Goal: Find specific page/section: Find specific page/section

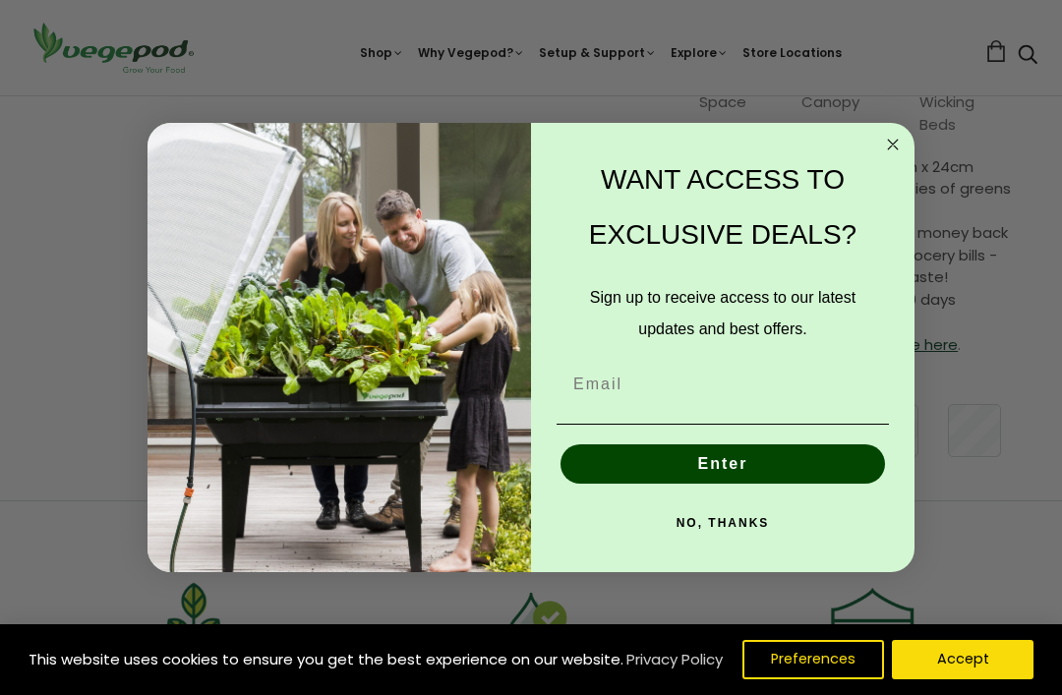
scroll to position [548, 0]
click at [618, 377] on input "Email" at bounding box center [723, 384] width 332 height 39
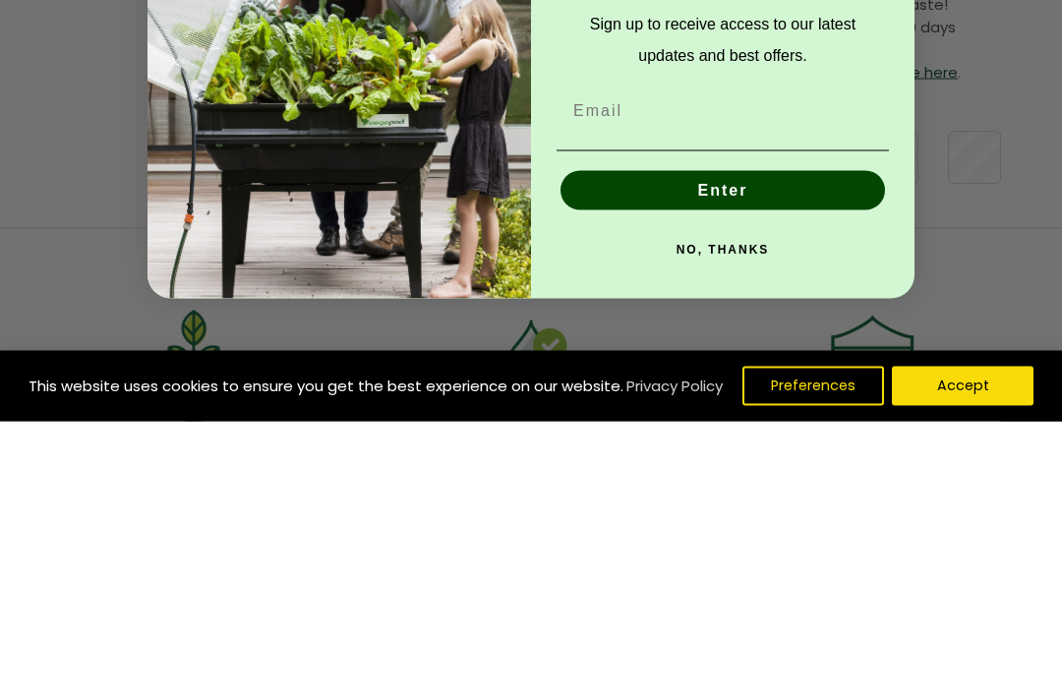
click at [726, 504] on button "NO, THANKS" at bounding box center [723, 523] width 332 height 39
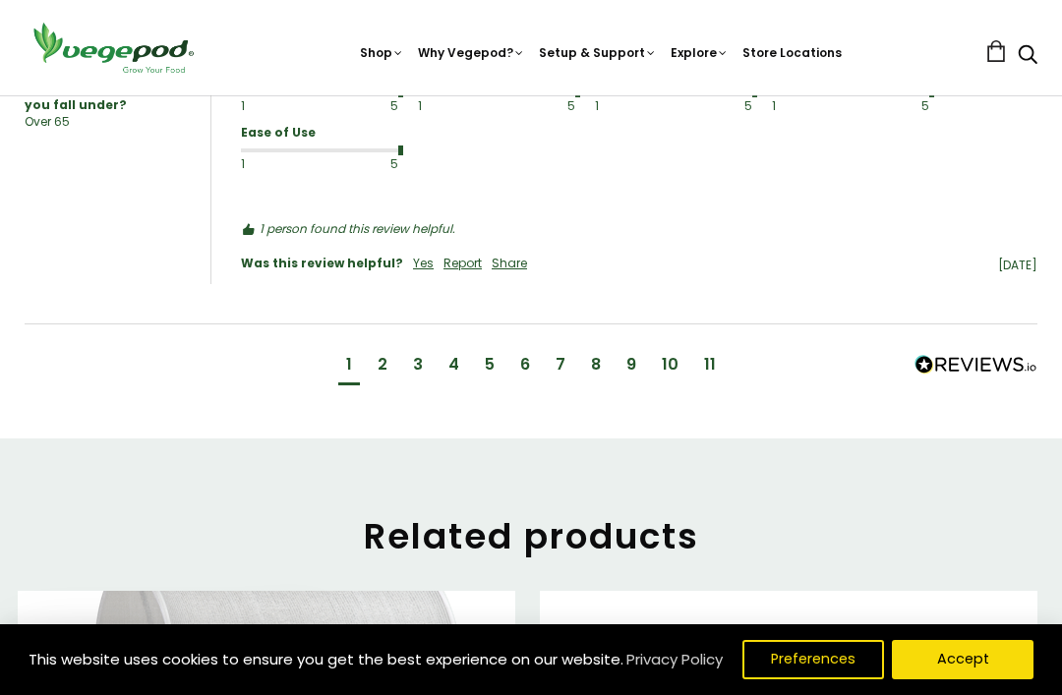
scroll to position [2680, 0]
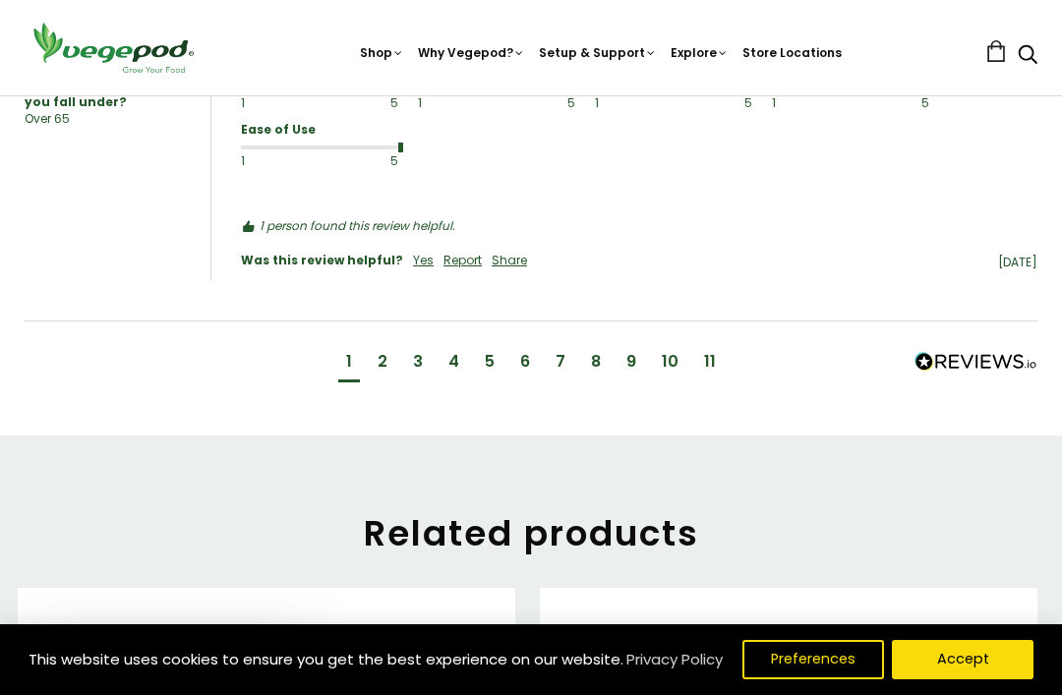
click at [395, 347] on div "2" at bounding box center [383, 364] width 26 height 36
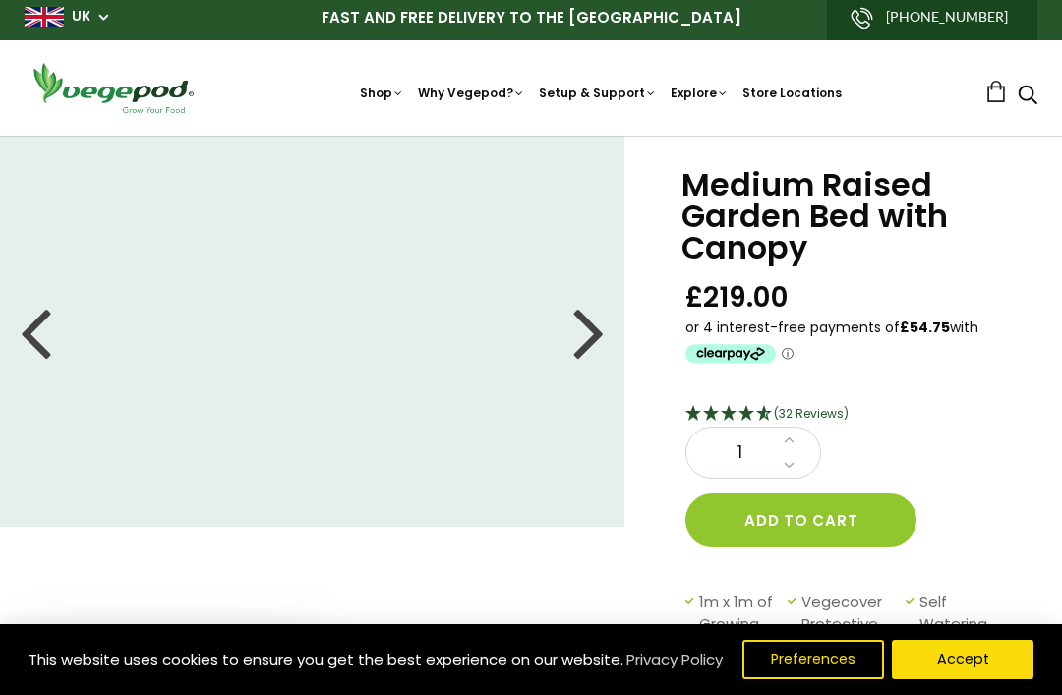
scroll to position [0, 0]
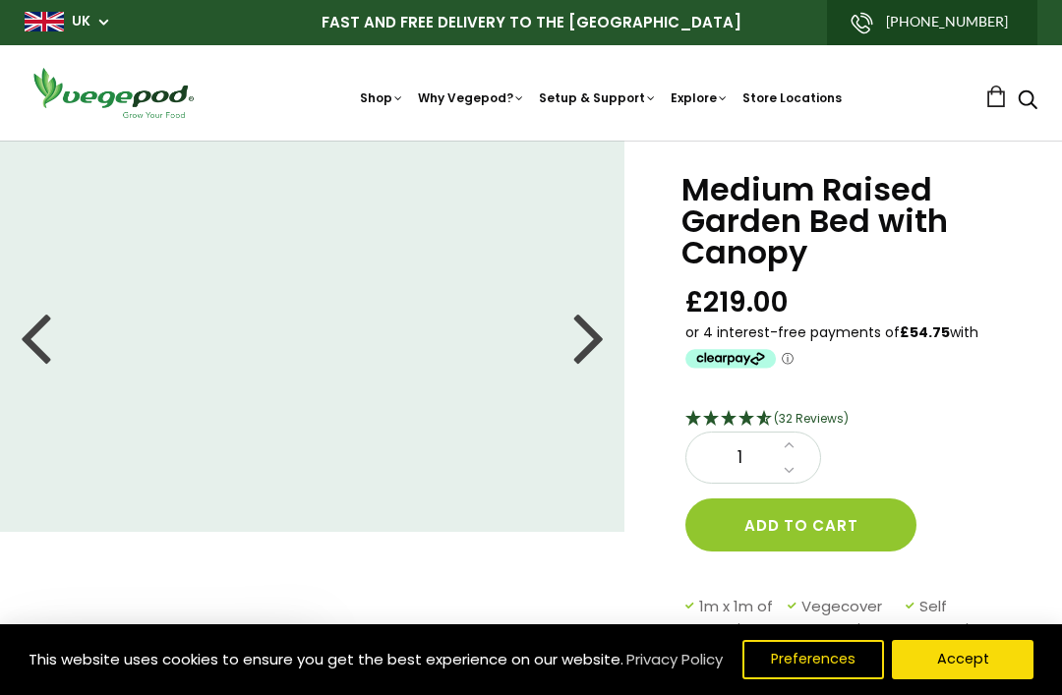
click at [802, 93] on link "Store Locations" at bounding box center [791, 97] width 99 height 17
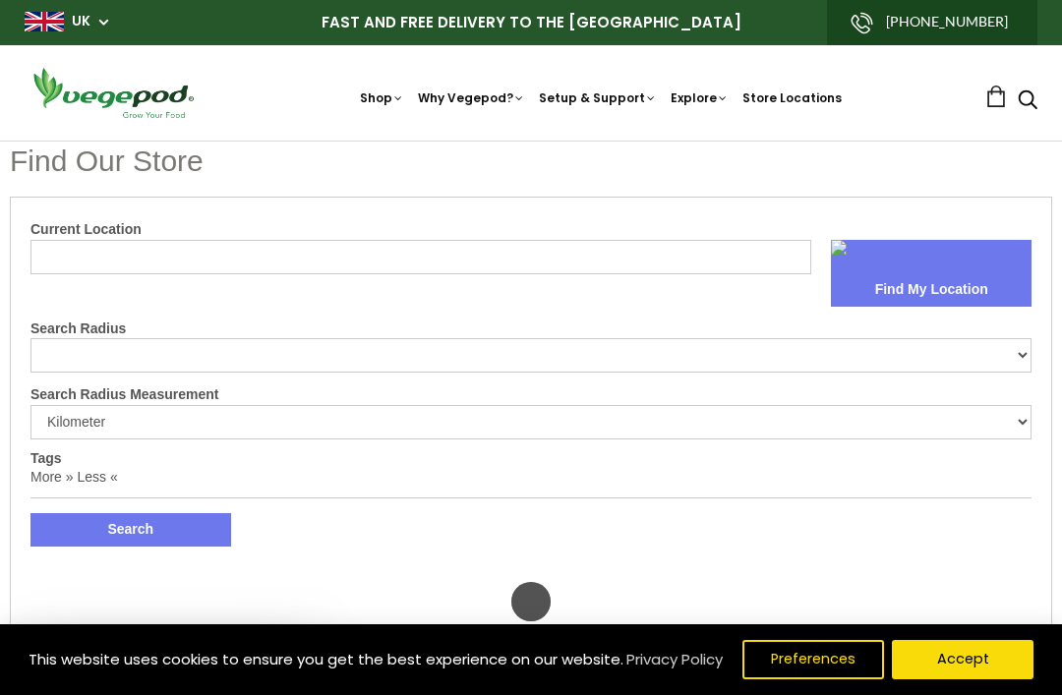
select select "m"
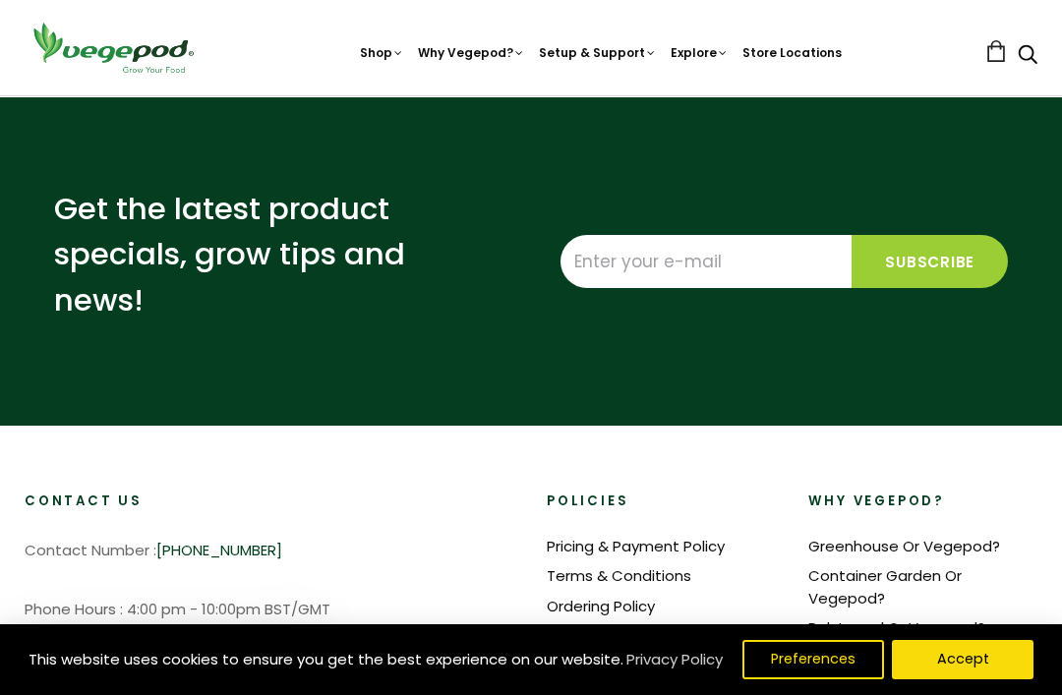
scroll to position [1100, 0]
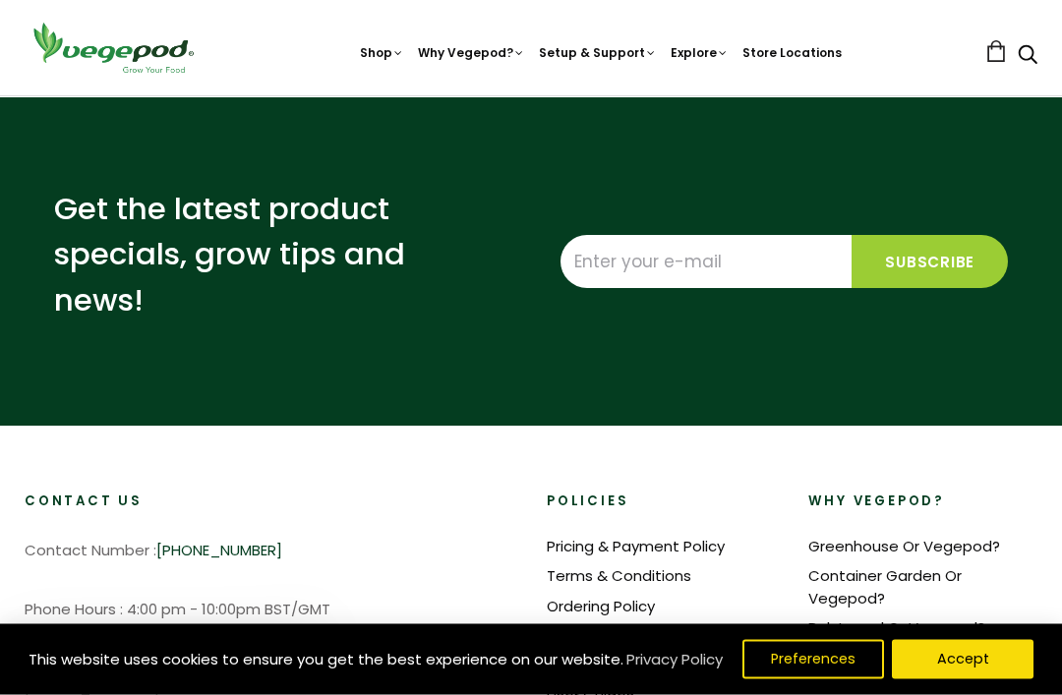
click at [755, 267] on input "Enter your e-mail" at bounding box center [706, 262] width 291 height 53
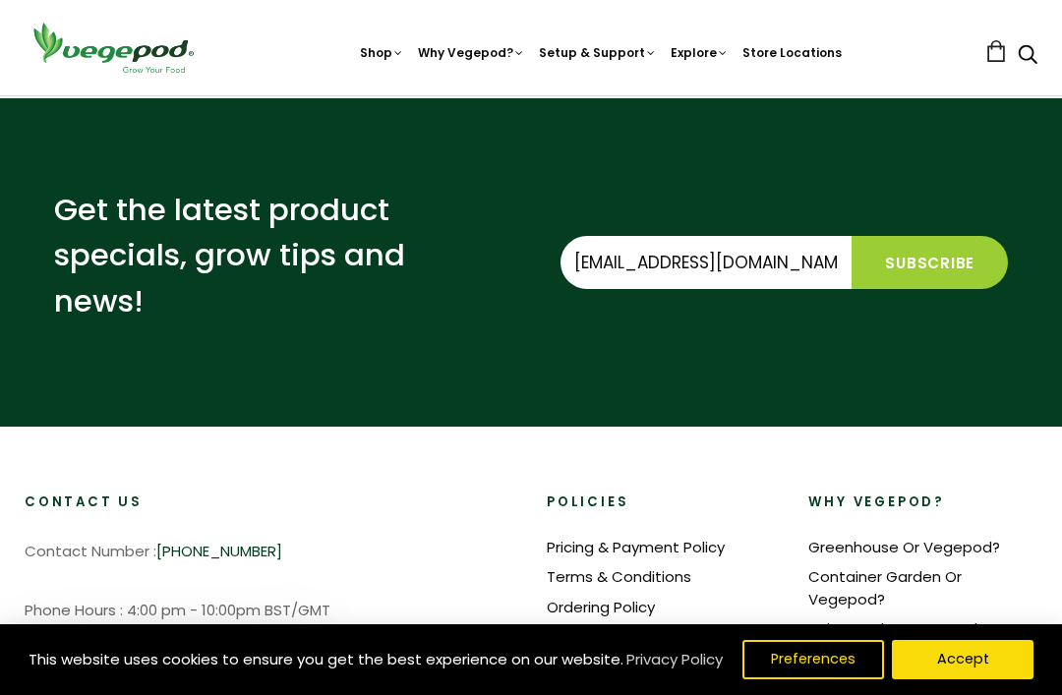
type input "shirleyandrews65@yahoo.co.uk"
click at [949, 275] on input "Subscribe" at bounding box center [930, 262] width 156 height 53
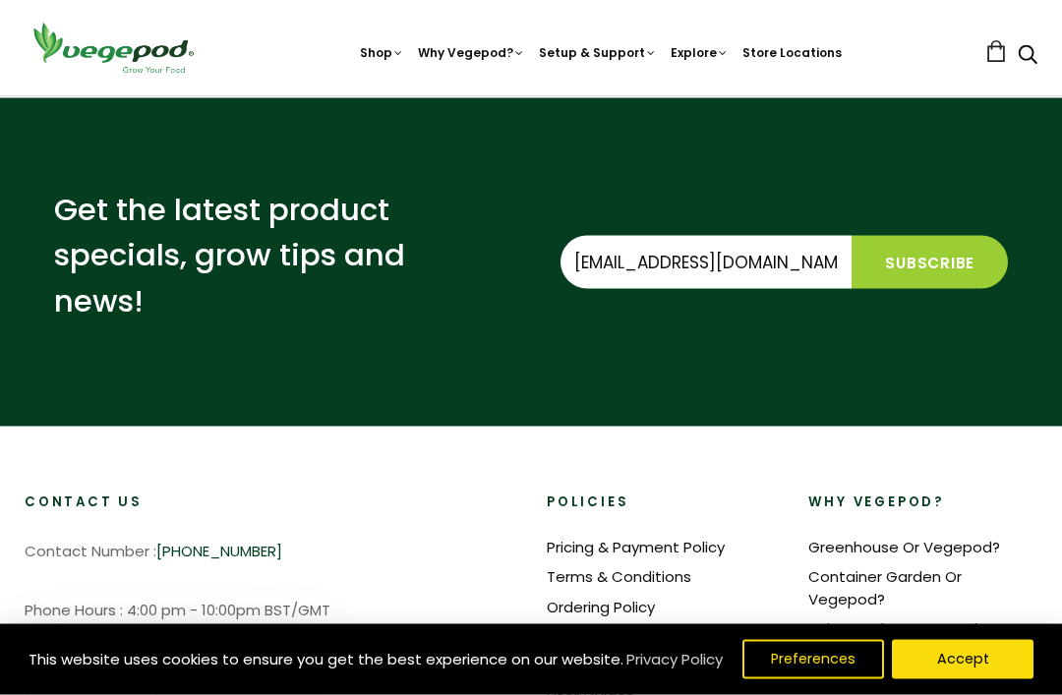
click at [957, 264] on input "Subscribe" at bounding box center [930, 262] width 156 height 53
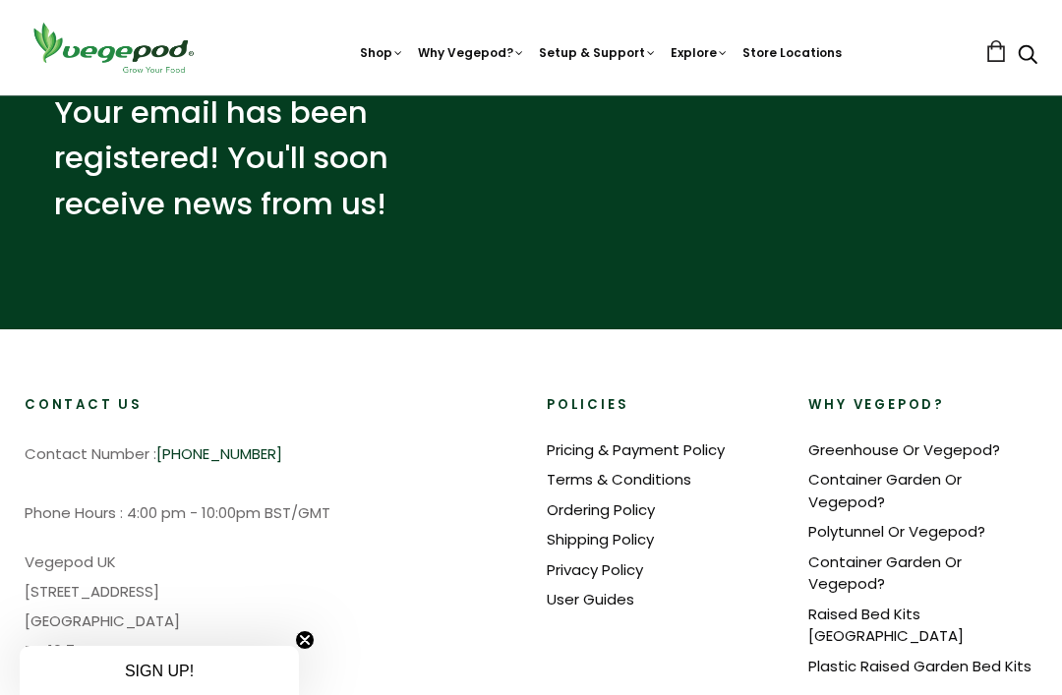
select select "m"
